Goal: Navigation & Orientation: Find specific page/section

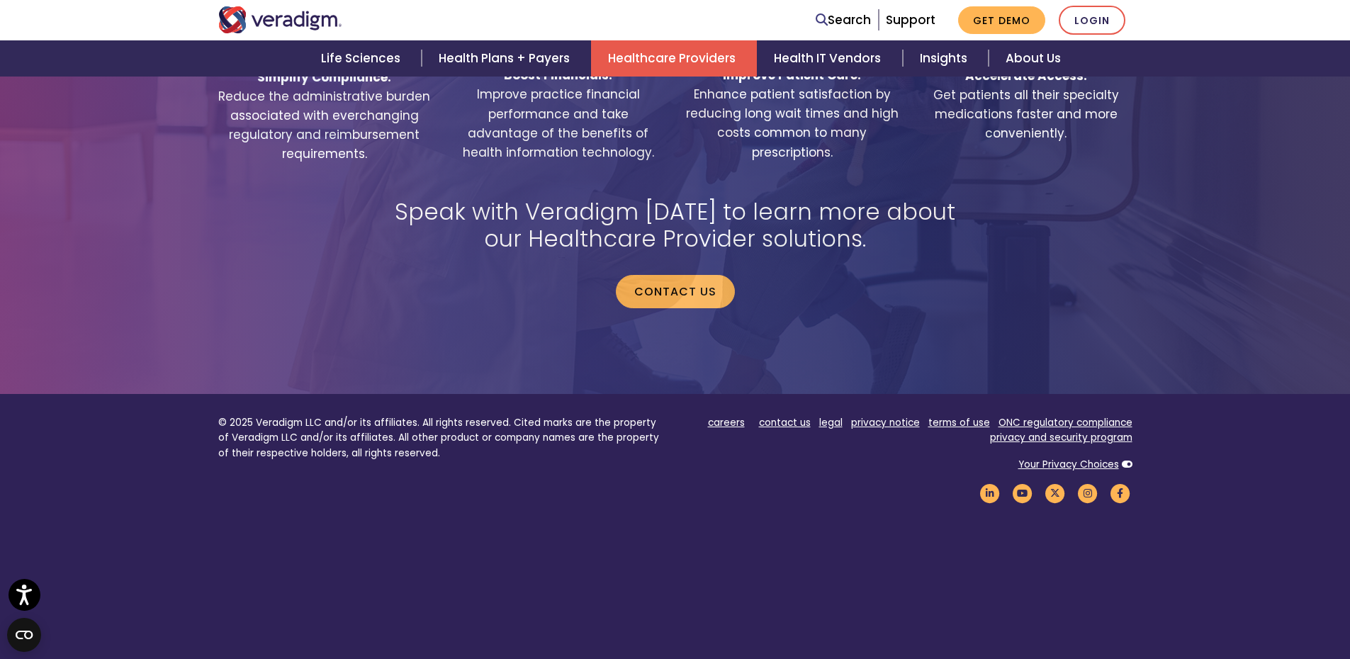
scroll to position [2983, 0]
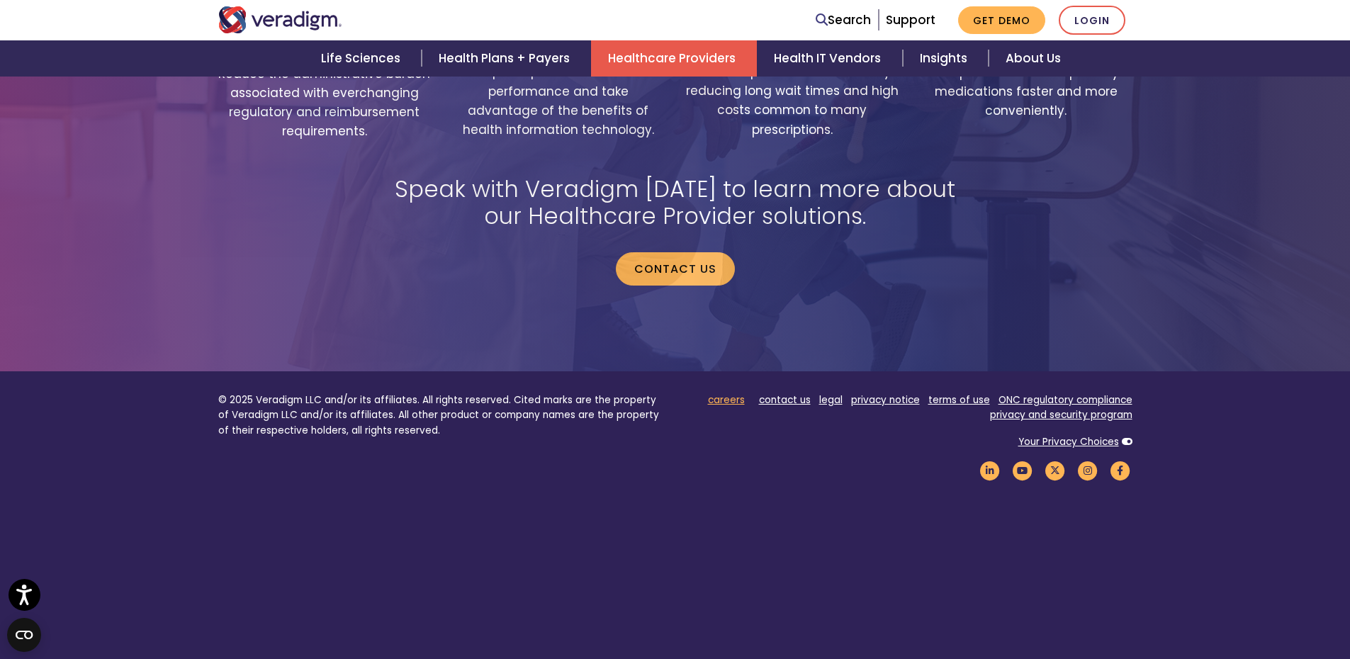
click at [729, 393] on link "careers" at bounding box center [726, 399] width 37 height 13
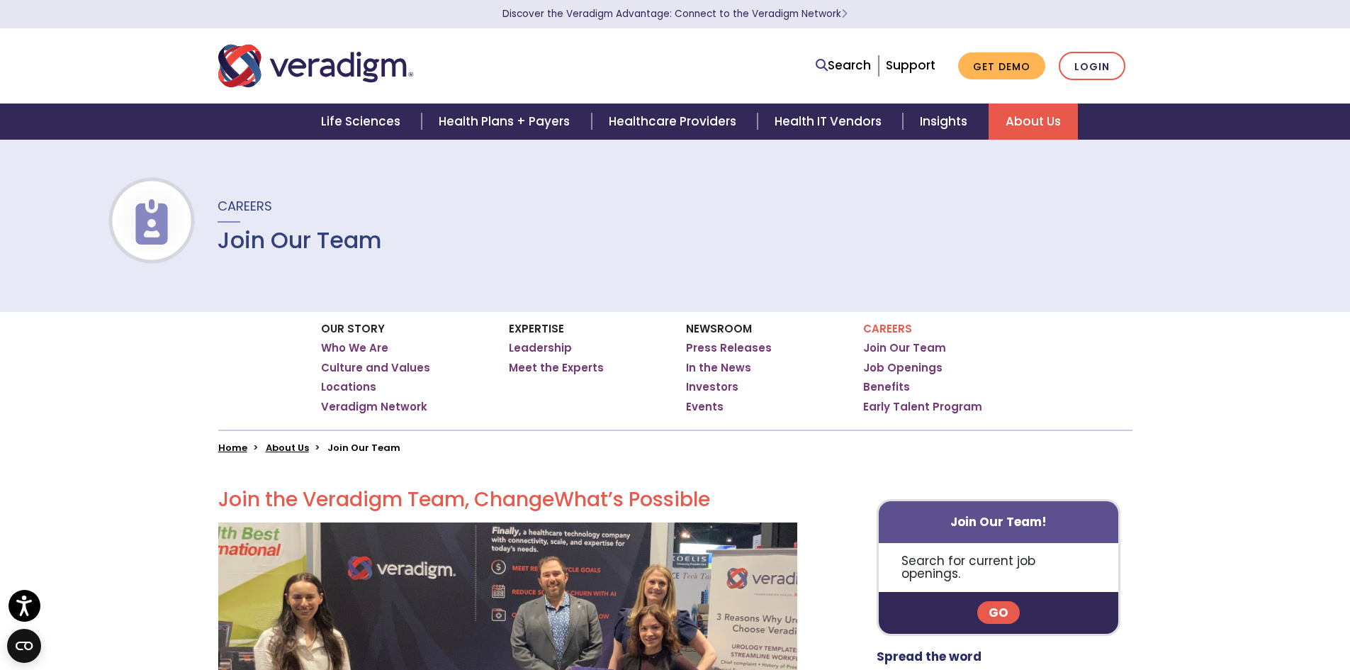
click at [1003, 602] on link "Go" at bounding box center [998, 612] width 43 height 23
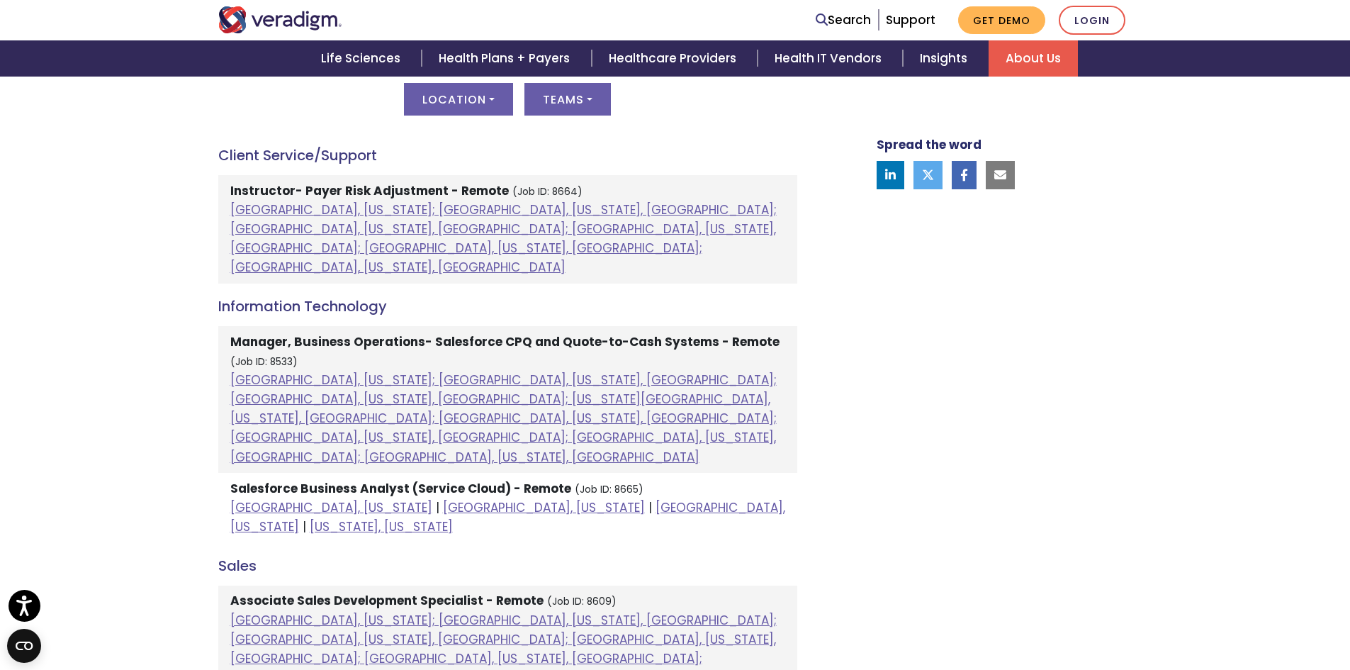
scroll to position [709, 0]
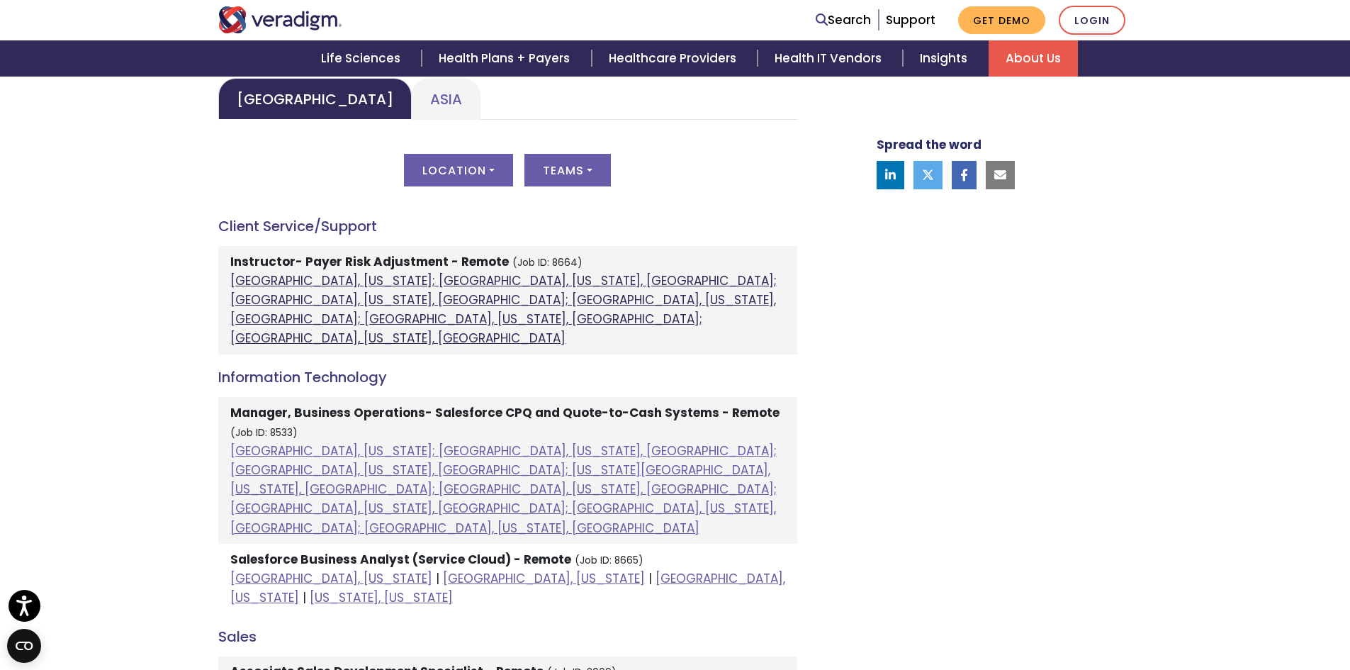
click at [342, 293] on link "[GEOGRAPHIC_DATA], [US_STATE]; [GEOGRAPHIC_DATA], [US_STATE], [GEOGRAPHIC_DATA]…" at bounding box center [503, 309] width 546 height 75
